Goal: Task Accomplishment & Management: Manage account settings

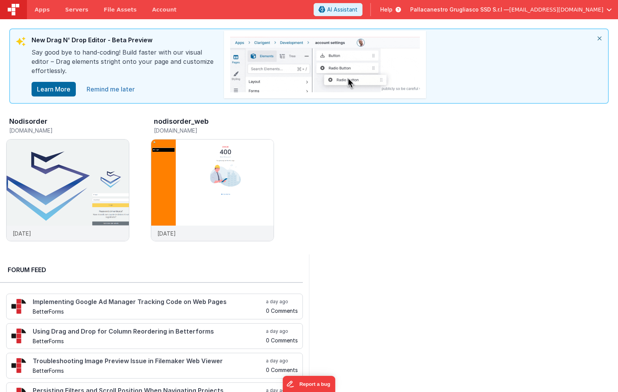
click at [110, 91] on link "Remind me later" at bounding box center [110, 89] width 57 height 15
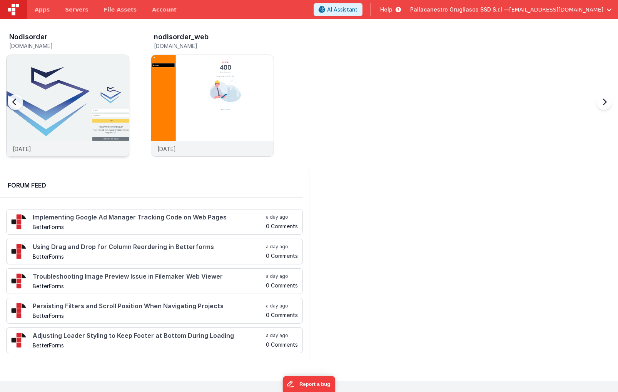
click at [63, 104] on img at bounding box center [68, 116] width 122 height 122
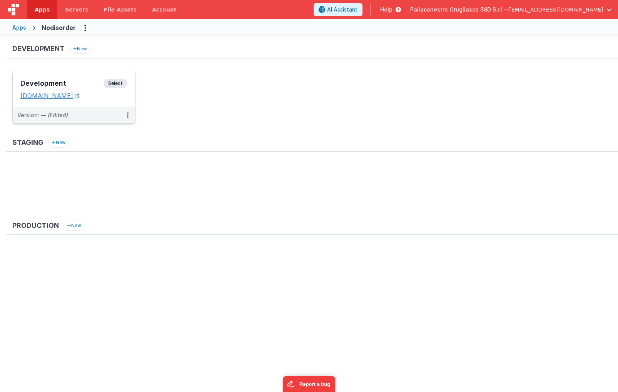
click at [78, 94] on link "[DOMAIN_NAME]" at bounding box center [49, 96] width 59 height 8
click at [128, 115] on icon at bounding box center [128, 115] width 2 height 0
click at [114, 136] on link "Edit" at bounding box center [101, 133] width 68 height 14
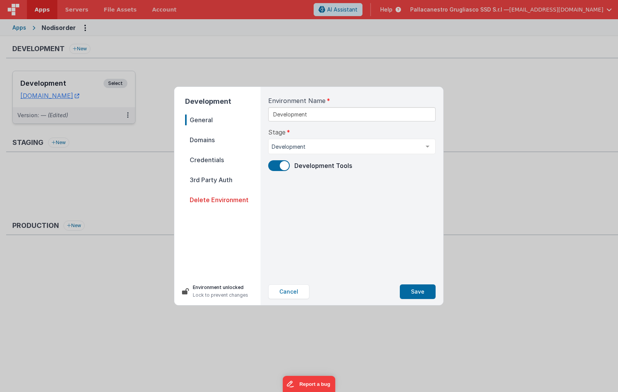
click at [235, 139] on span "Domains" at bounding box center [222, 140] width 75 height 11
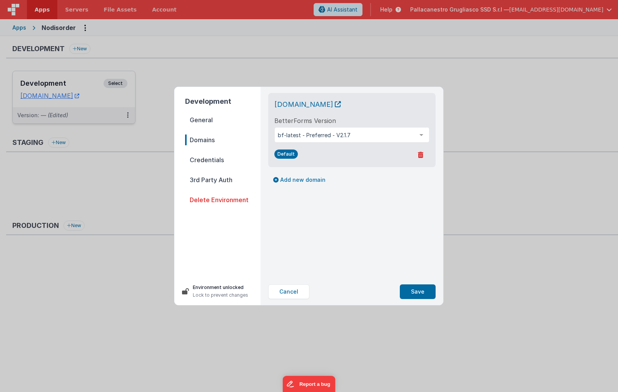
click at [230, 158] on span "Credentials" at bounding box center [222, 160] width 75 height 11
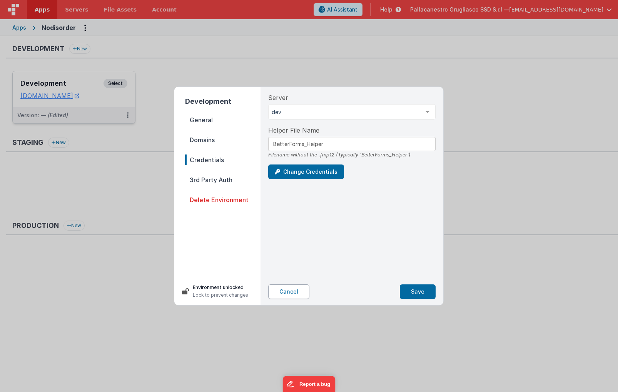
click at [288, 294] on button "Cancel" at bounding box center [288, 292] width 41 height 15
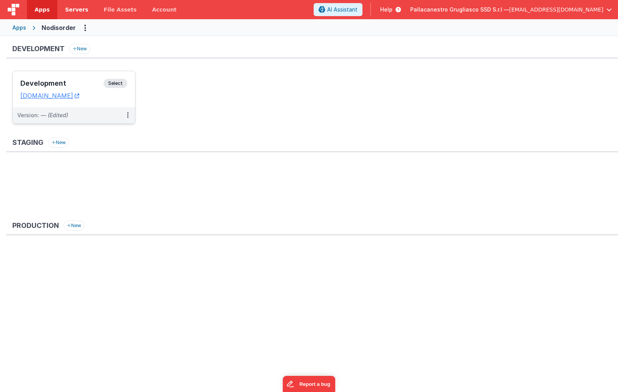
click at [67, 8] on span "Servers" at bounding box center [76, 10] width 23 height 8
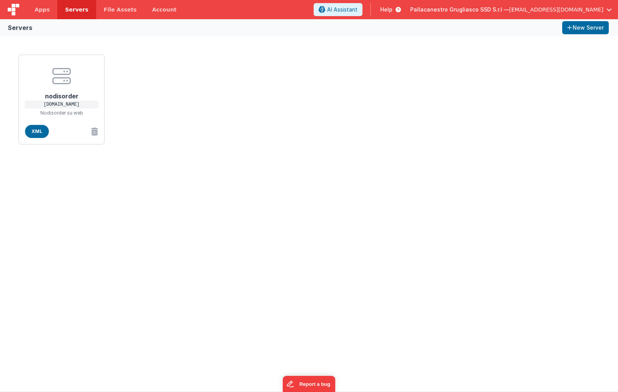
click at [51, 167] on div "nodisorder [DOMAIN_NAME] Nodisorder su web XML" at bounding box center [309, 213] width 618 height 355
click at [37, 9] on span "Apps" at bounding box center [42, 10] width 15 height 8
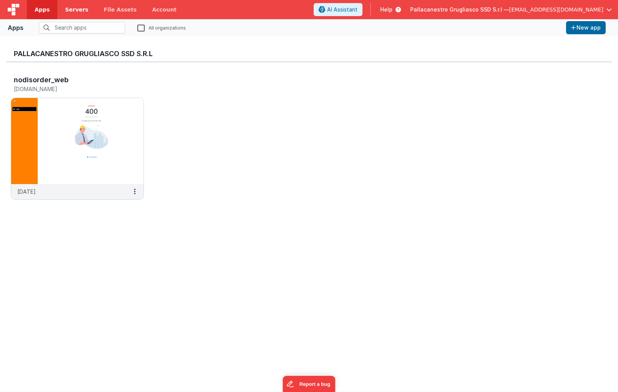
click at [77, 9] on span "Servers" at bounding box center [76, 10] width 23 height 8
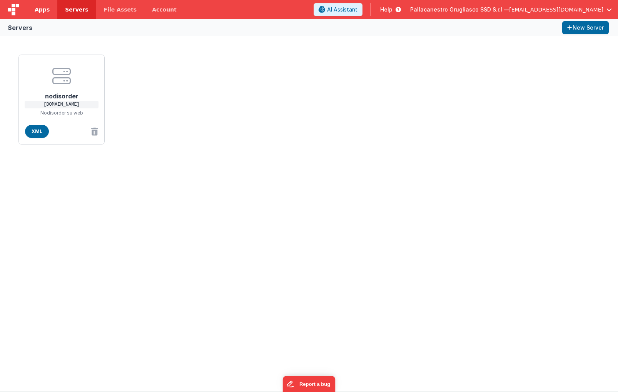
click at [47, 10] on span "Apps" at bounding box center [42, 10] width 15 height 8
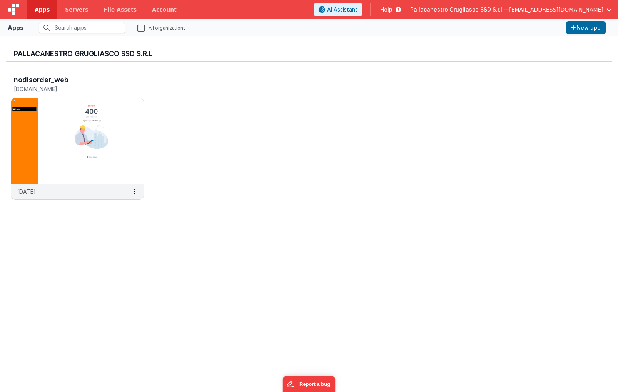
click at [576, 10] on span "[EMAIL_ADDRESS][DOMAIN_NAME]" at bounding box center [556, 10] width 94 height 8
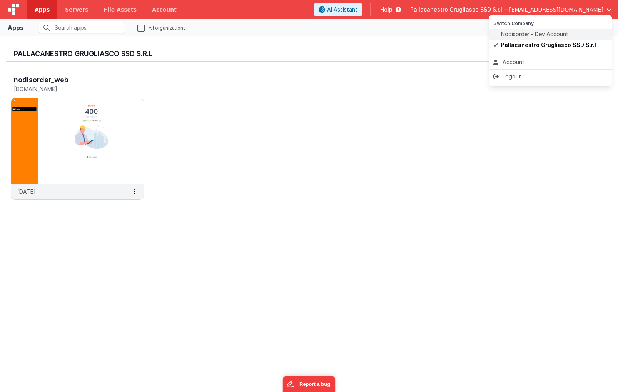
click at [542, 32] on span "Nodisorder - Dev Account" at bounding box center [534, 34] width 67 height 8
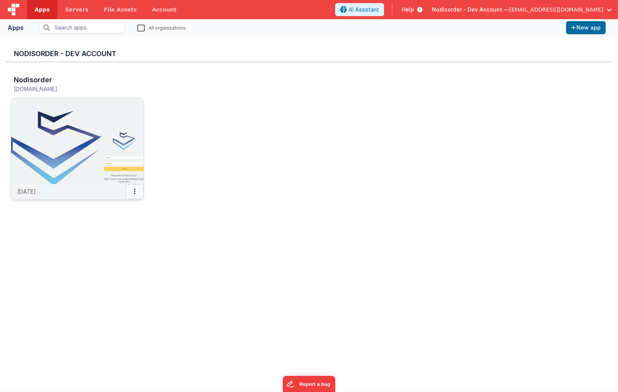
click at [134, 192] on icon at bounding box center [135, 192] width 2 height 0
click at [83, 160] on div at bounding box center [309, 196] width 618 height 392
click at [72, 149] on img at bounding box center [77, 141] width 132 height 86
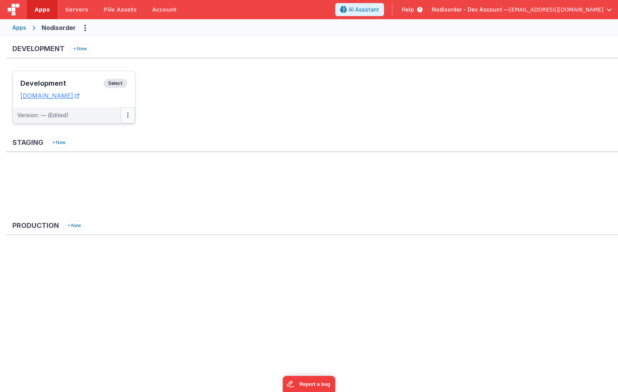
click at [127, 115] on icon at bounding box center [128, 115] width 2 height 0
click at [112, 149] on span "Open Helper" at bounding box center [100, 146] width 34 height 7
click at [130, 53] on div at bounding box center [309, 196] width 618 height 392
click at [126, 113] on button at bounding box center [127, 115] width 15 height 16
click at [114, 136] on link "Edit" at bounding box center [101, 133] width 68 height 14
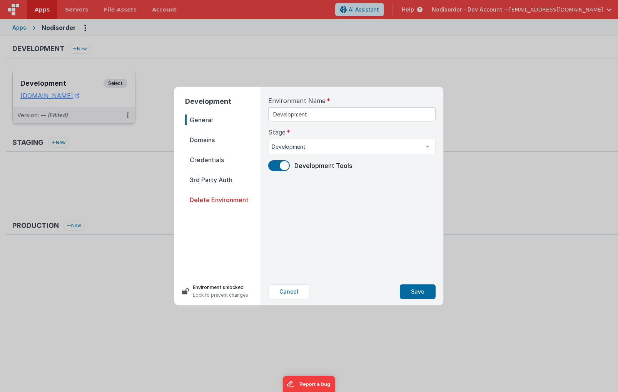
click at [219, 142] on span "Domains" at bounding box center [222, 140] width 75 height 11
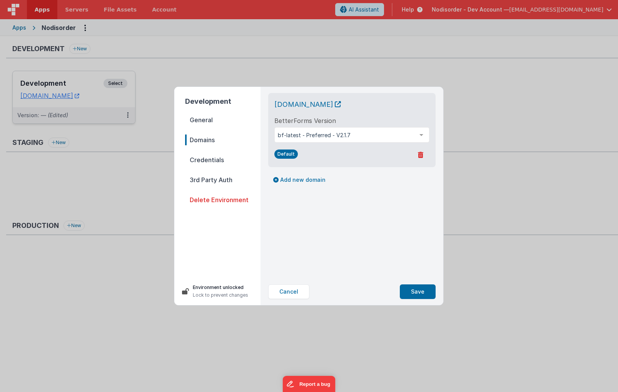
click at [214, 161] on span "Credentials" at bounding box center [222, 160] width 75 height 11
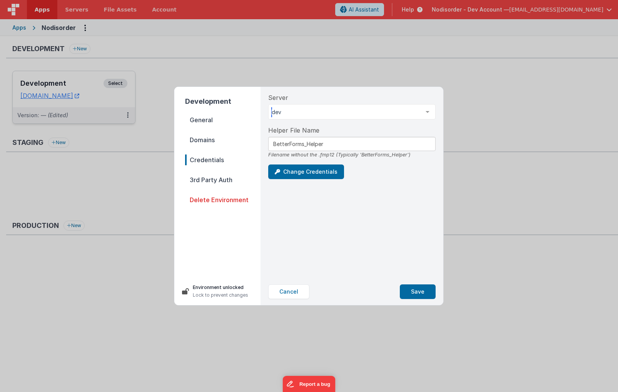
click at [421, 108] on div at bounding box center [427, 112] width 15 height 15
click at [424, 101] on div "Server dev dev List is empty." at bounding box center [351, 106] width 167 height 27
click at [424, 100] on div "Server dev dev List is empty." at bounding box center [351, 106] width 167 height 27
click at [299, 294] on button "Cancel" at bounding box center [288, 292] width 41 height 15
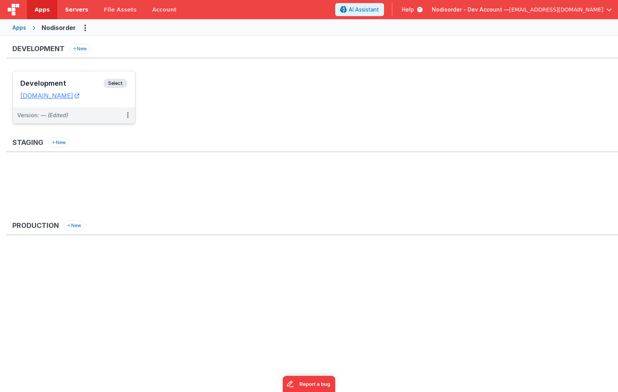
click at [81, 12] on span "Servers" at bounding box center [76, 10] width 23 height 8
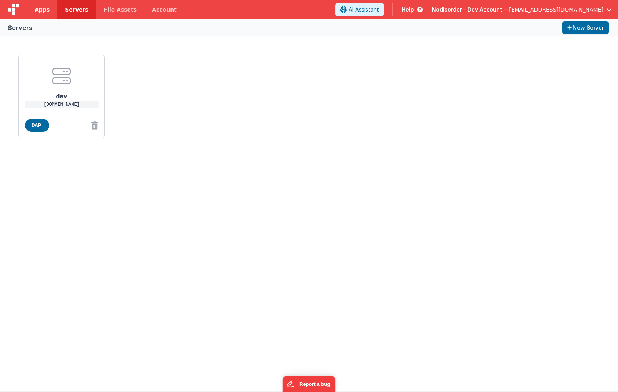
click at [49, 13] on link "Apps" at bounding box center [42, 9] width 30 height 19
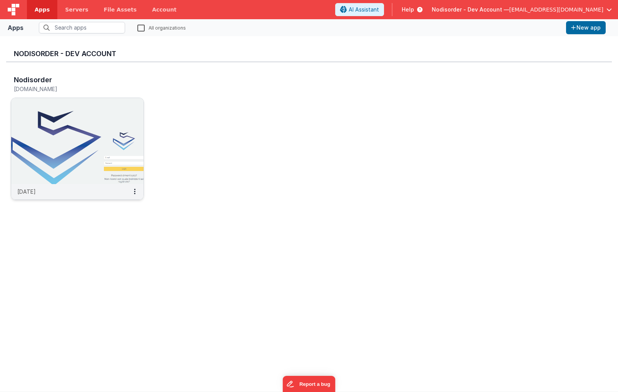
click at [88, 144] on img at bounding box center [77, 141] width 132 height 86
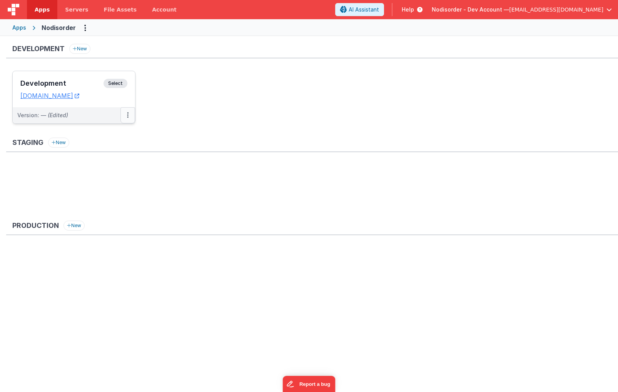
click at [131, 117] on button at bounding box center [127, 115] width 15 height 16
click at [129, 118] on button at bounding box center [127, 115] width 15 height 16
click at [108, 145] on span "Open Helper" at bounding box center [100, 146] width 34 height 7
